Goal: Information Seeking & Learning: Learn about a topic

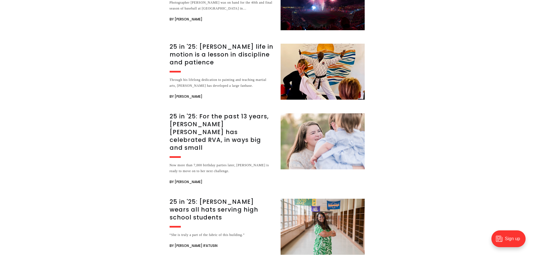
scroll to position [2103, 0]
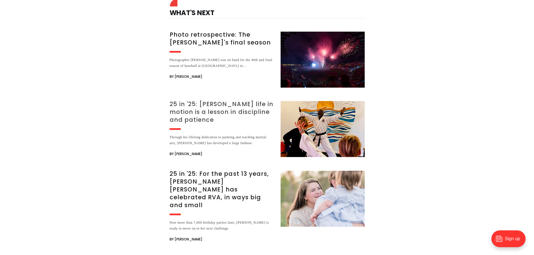
click at [205, 100] on h3 "25 in '25: [PERSON_NAME] life in motion is a lesson in discipline and patience" at bounding box center [222, 112] width 104 height 24
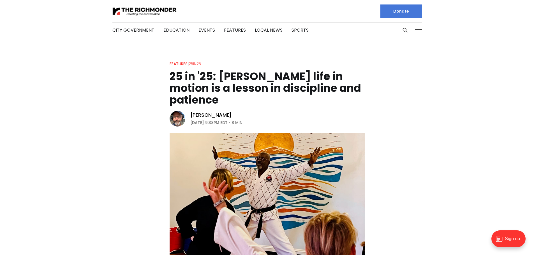
click at [192, 64] on link "25in25" at bounding box center [195, 64] width 12 height 6
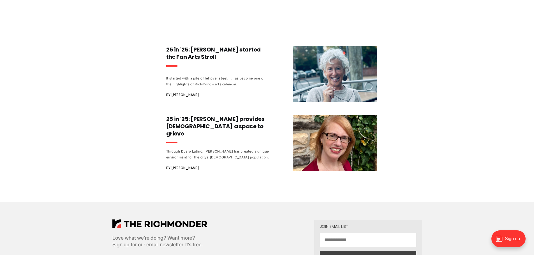
scroll to position [2217, 0]
